Goal: Task Accomplishment & Management: Use online tool/utility

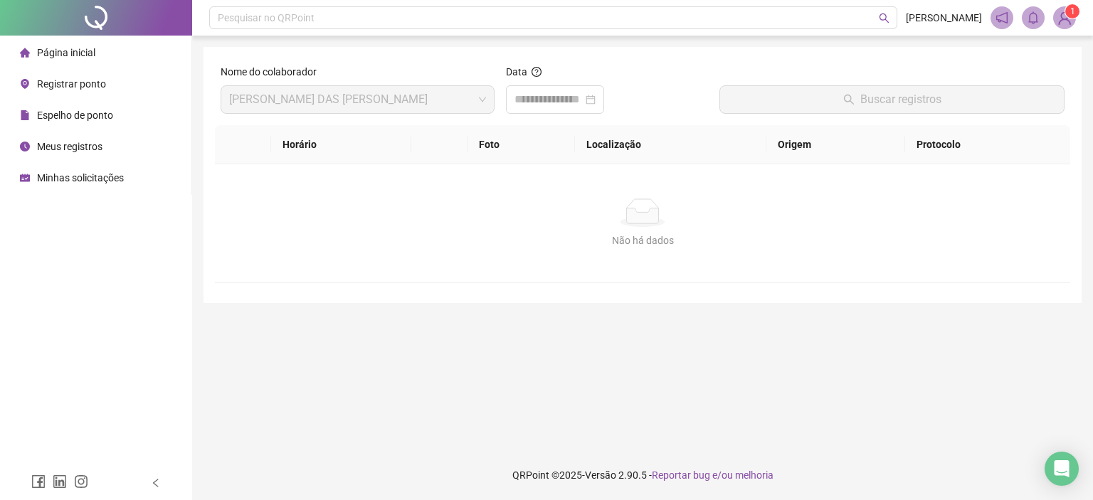
click at [93, 85] on span "Registrar ponto" at bounding box center [71, 83] width 69 height 11
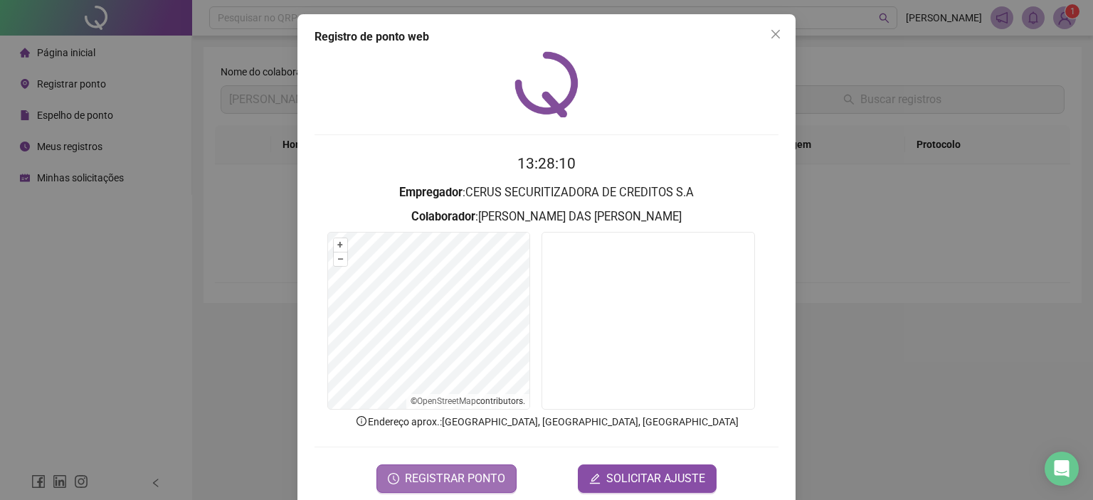
click at [458, 474] on span "REGISTRAR PONTO" at bounding box center [455, 478] width 100 height 17
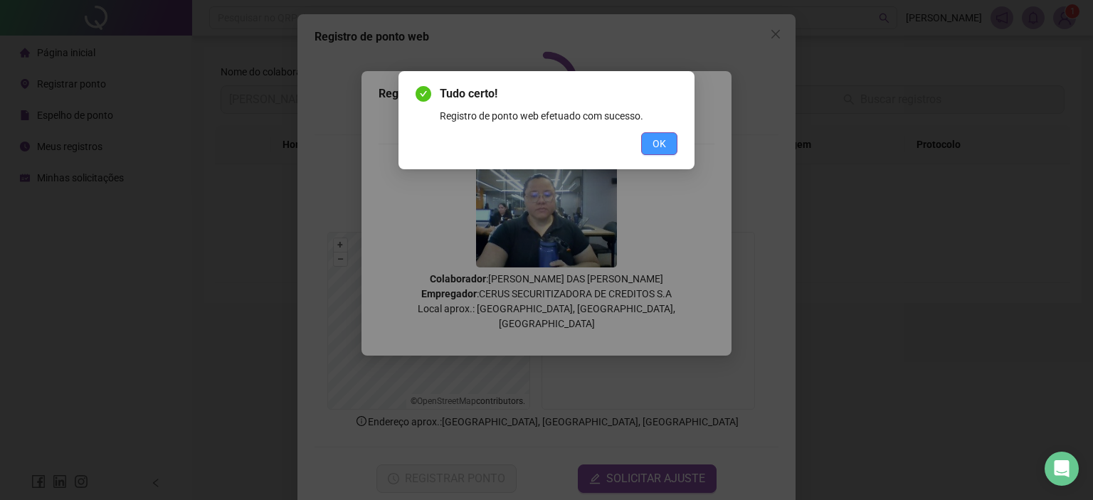
click at [661, 136] on span "OK" at bounding box center [660, 144] width 14 height 16
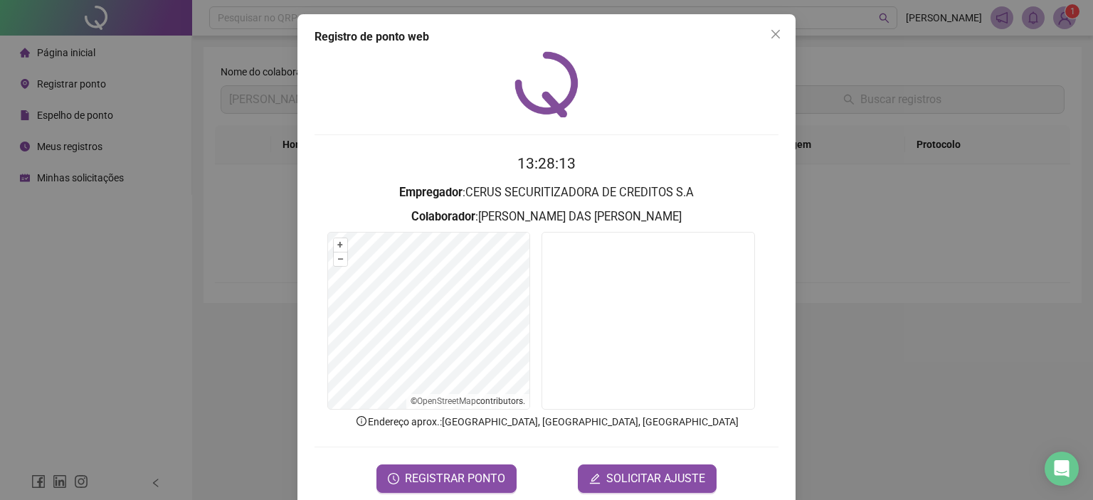
click at [770, 33] on icon "close" at bounding box center [775, 33] width 11 height 11
